Goal: Find specific fact: Find contact information

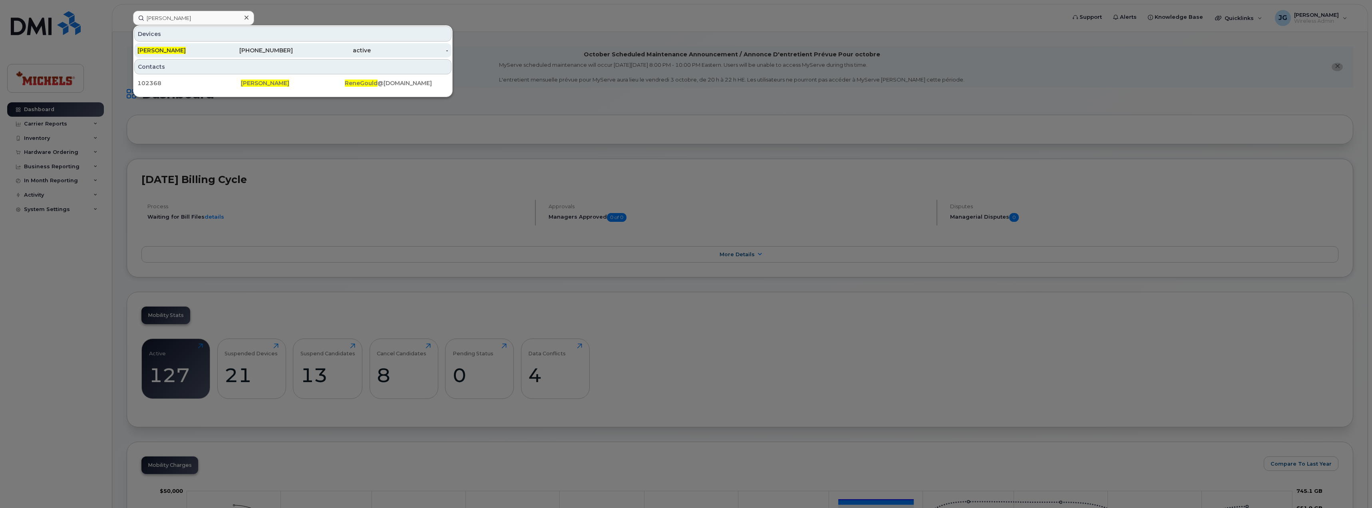
type input "rene gould"
click at [232, 52] on div "780-231-7466" at bounding box center [254, 50] width 78 height 8
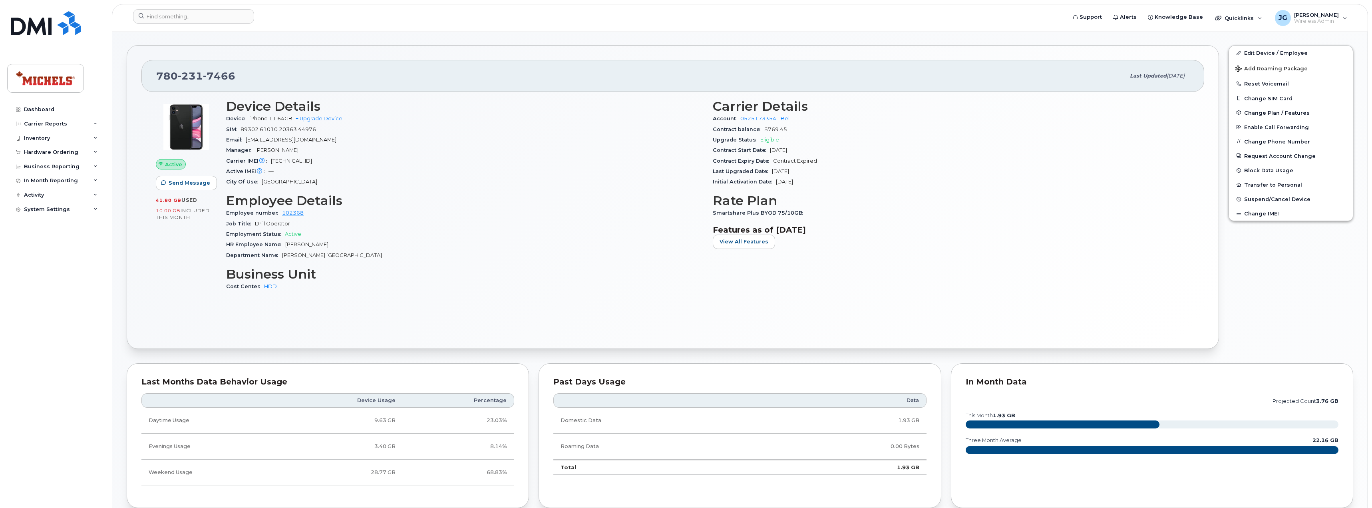
scroll to position [201, 0]
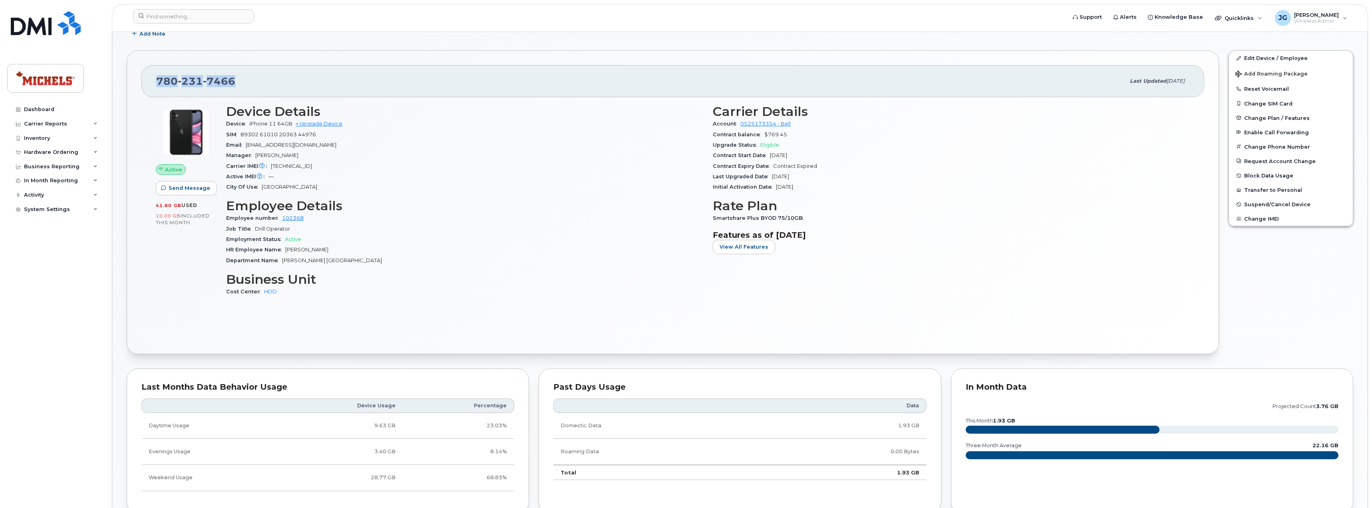
drag, startPoint x: 224, startPoint y: 78, endPoint x: 156, endPoint y: 83, distance: 68.1
click at [156, 83] on div "[PHONE_NUMBER] Last updated [DATE]" at bounding box center [672, 81] width 1063 height 32
copy span "[PHONE_NUMBER]"
